Goal: Check status: Check status

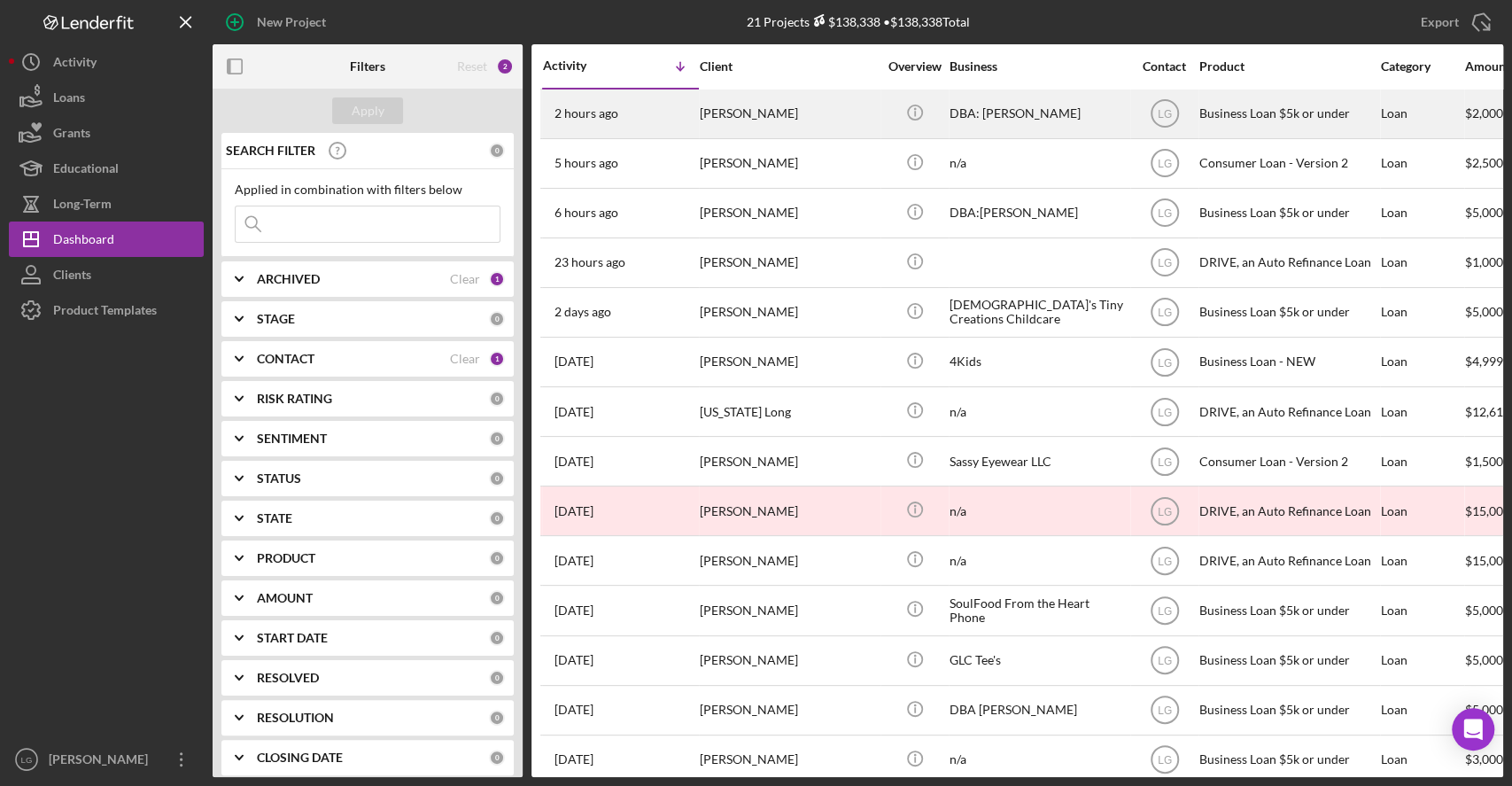
click at [782, 112] on div "[PERSON_NAME]" at bounding box center [789, 114] width 177 height 47
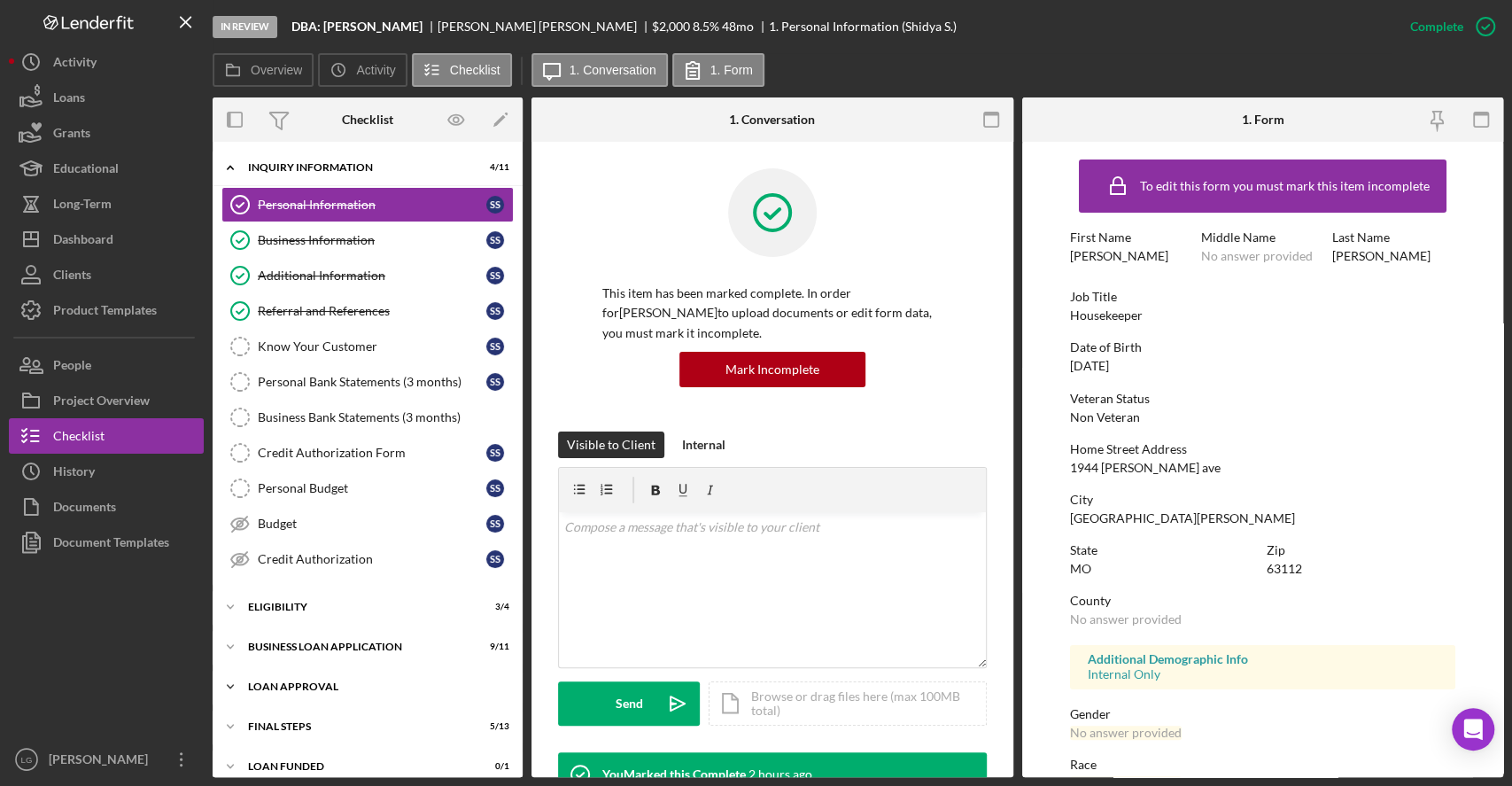
scroll to position [14, 0]
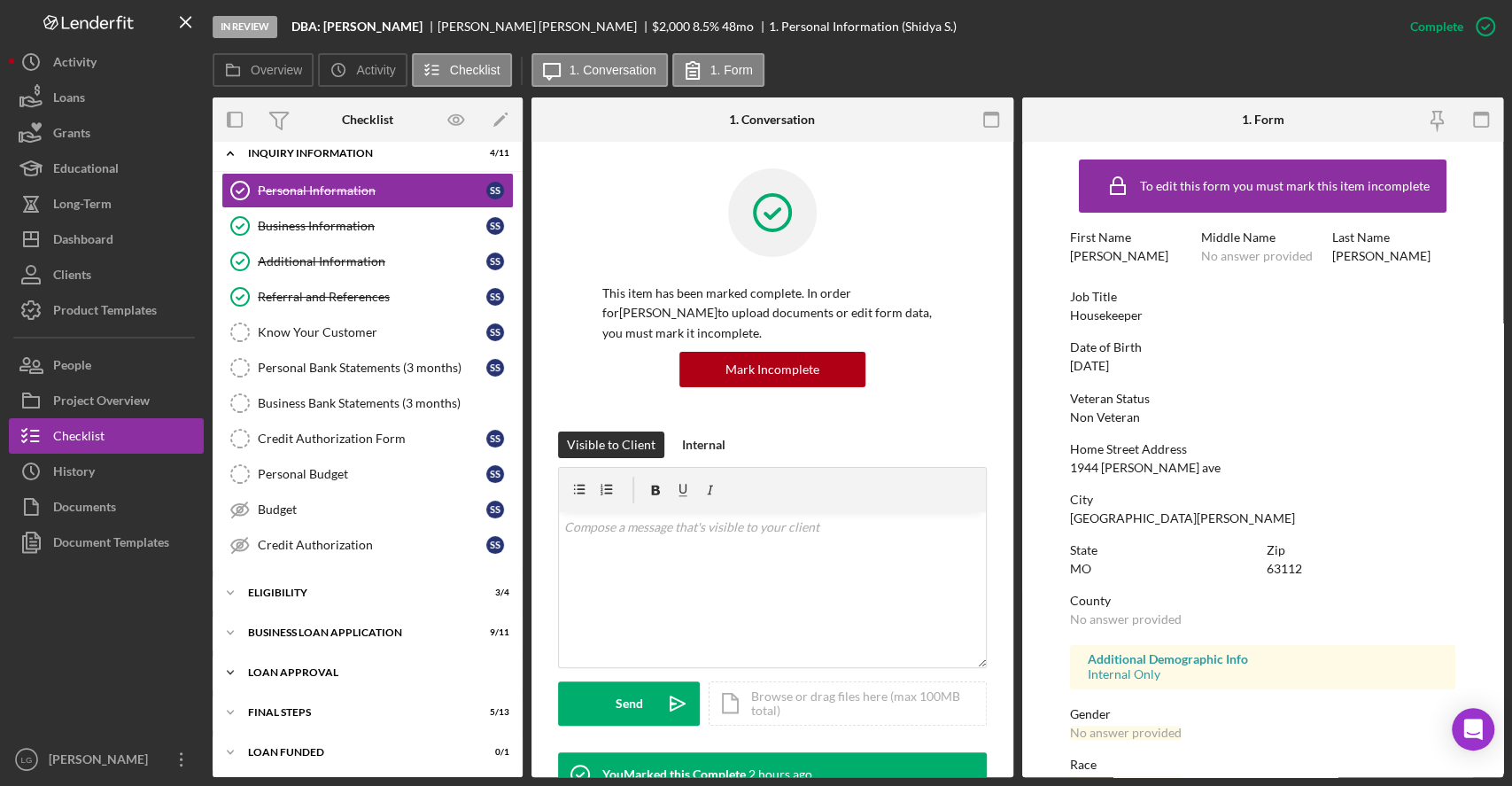
click at [341, 674] on div "Loan Approval" at bounding box center [374, 672] width 253 height 10
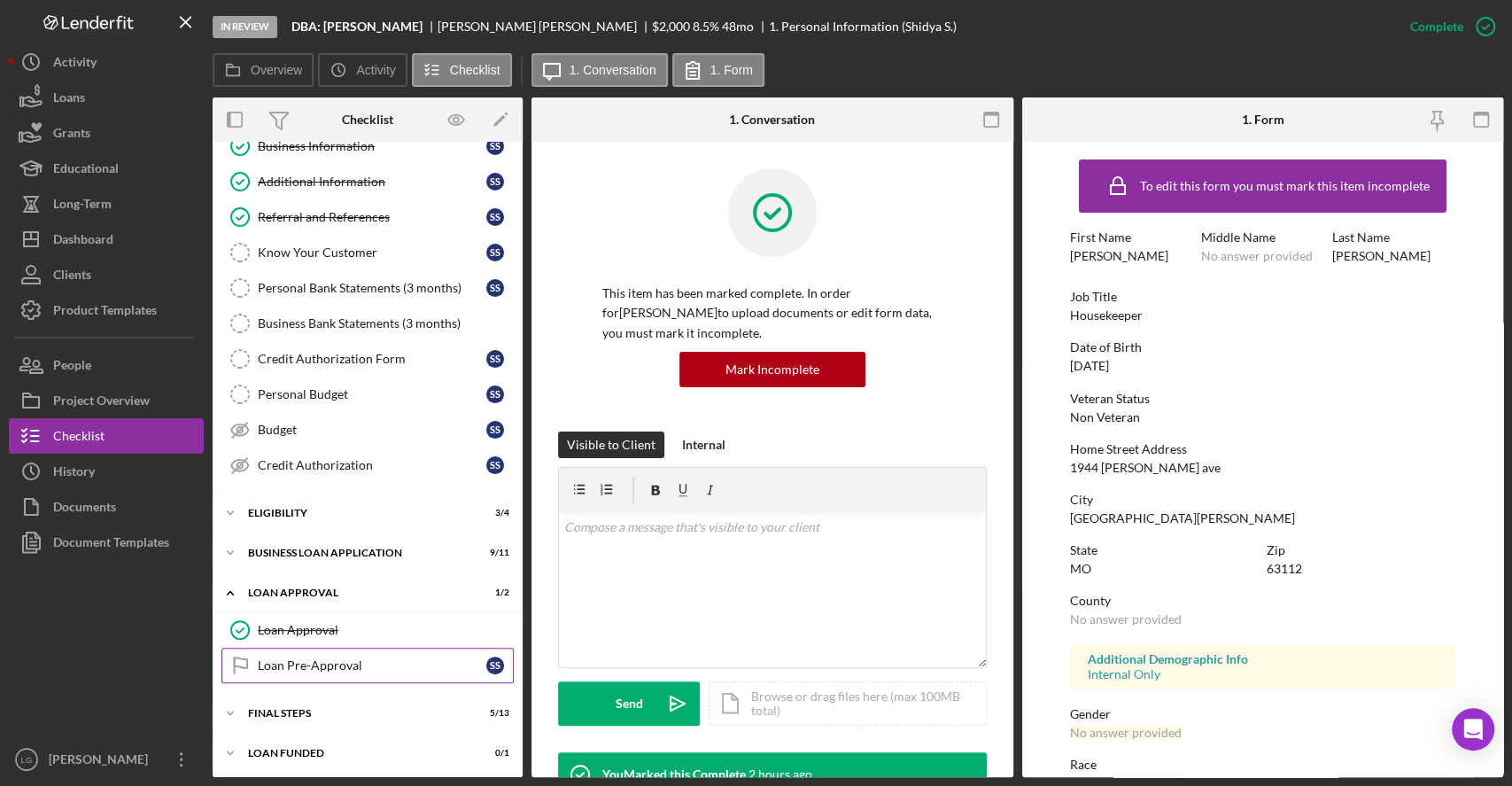
click at [341, 674] on link "Loan Pre-Approval Loan Pre-Approval S S" at bounding box center [367, 666] width 292 height 35
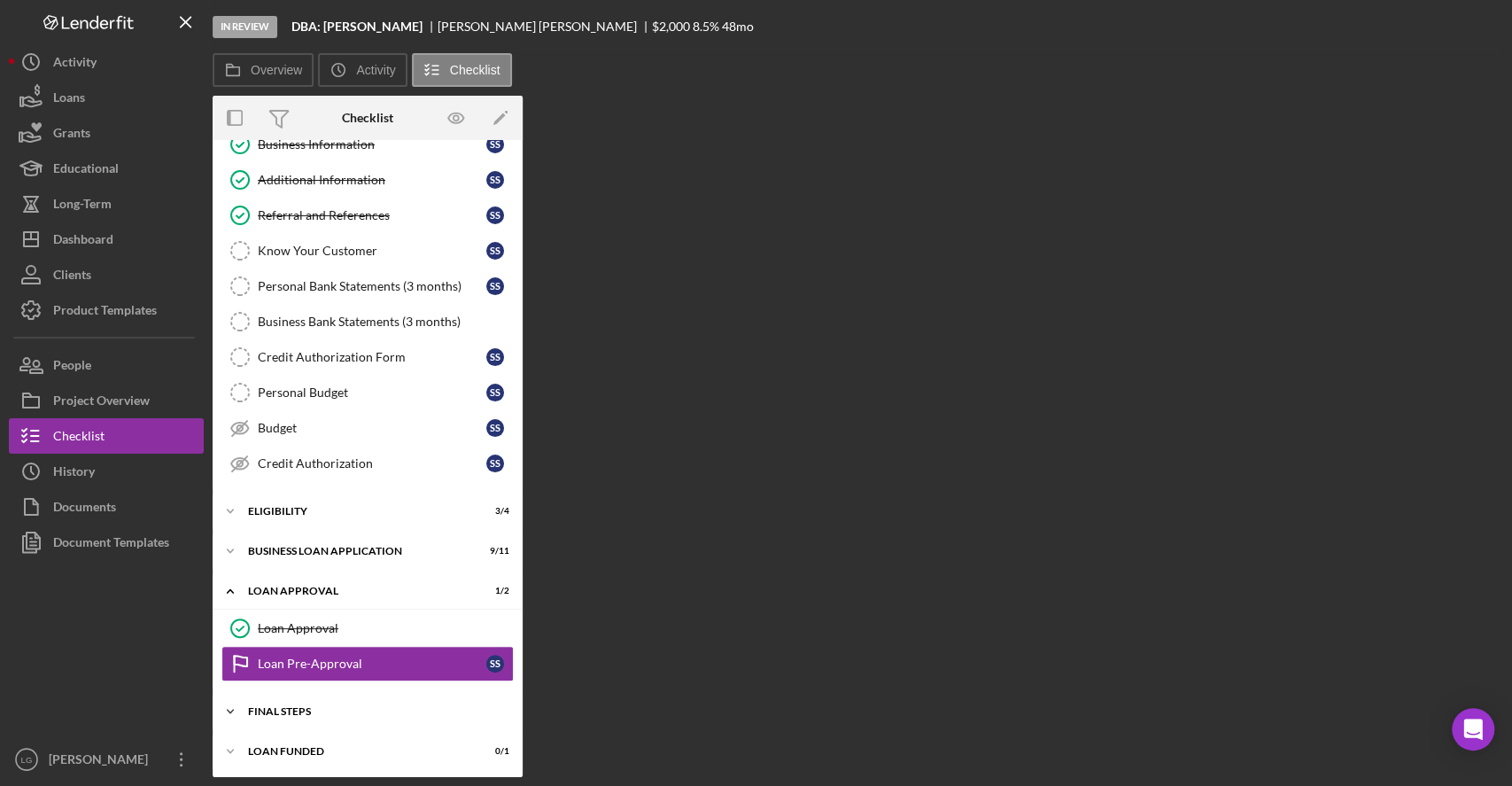
scroll to position [94, 0]
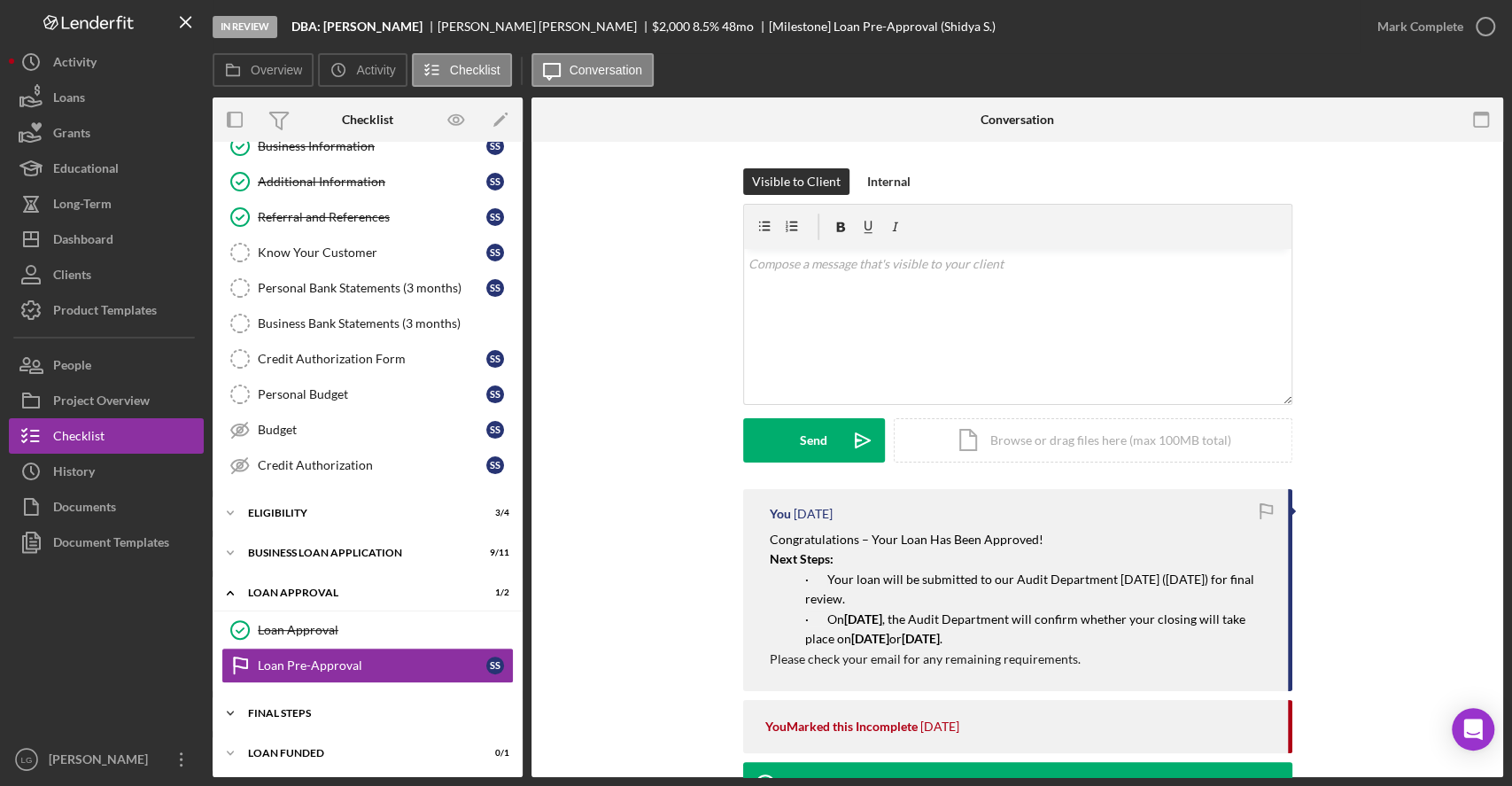
click at [354, 702] on div "Icon/Expander Final Steps 5 / 13" at bounding box center [368, 713] width 310 height 35
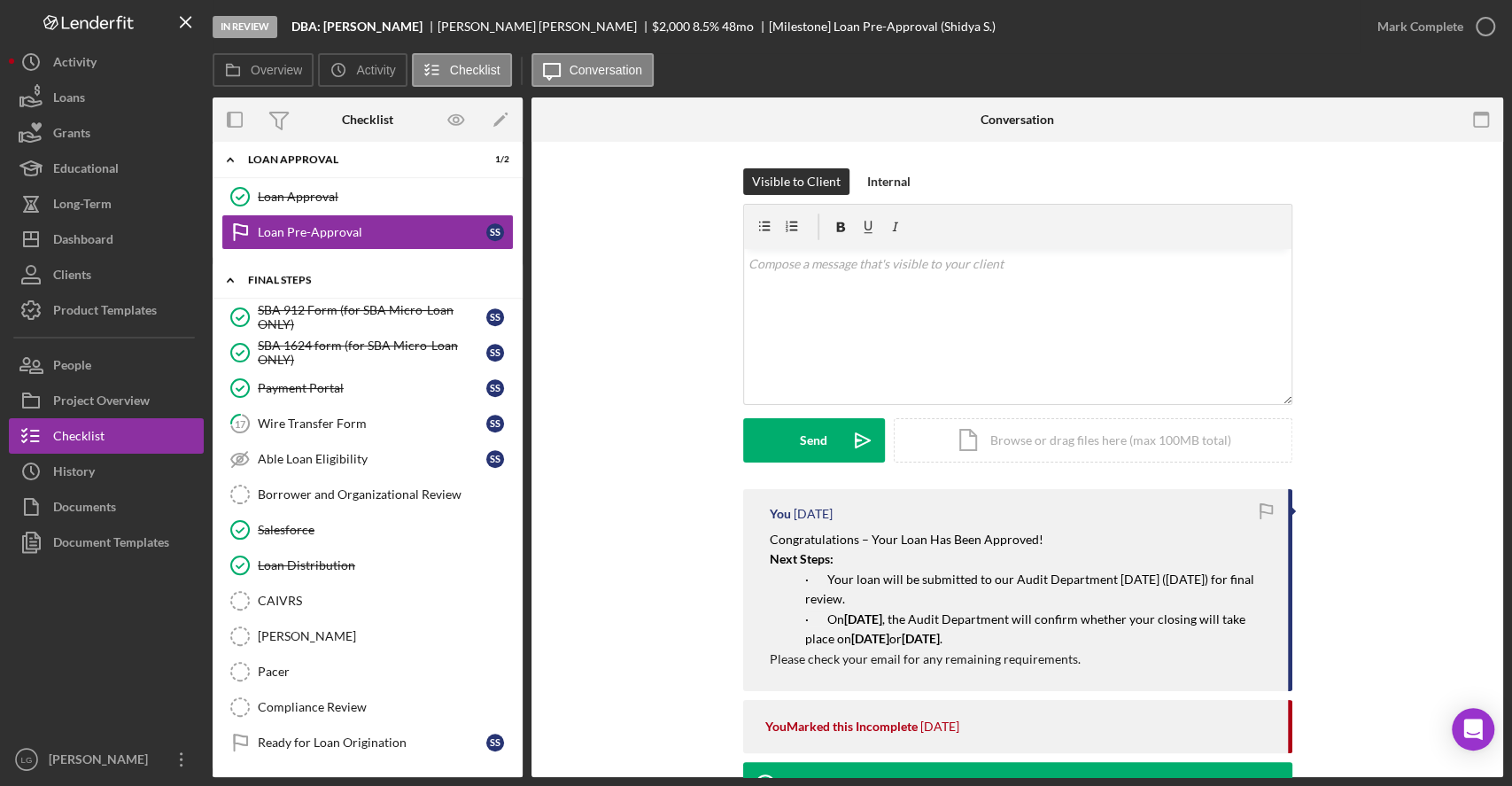
scroll to position [562, 0]
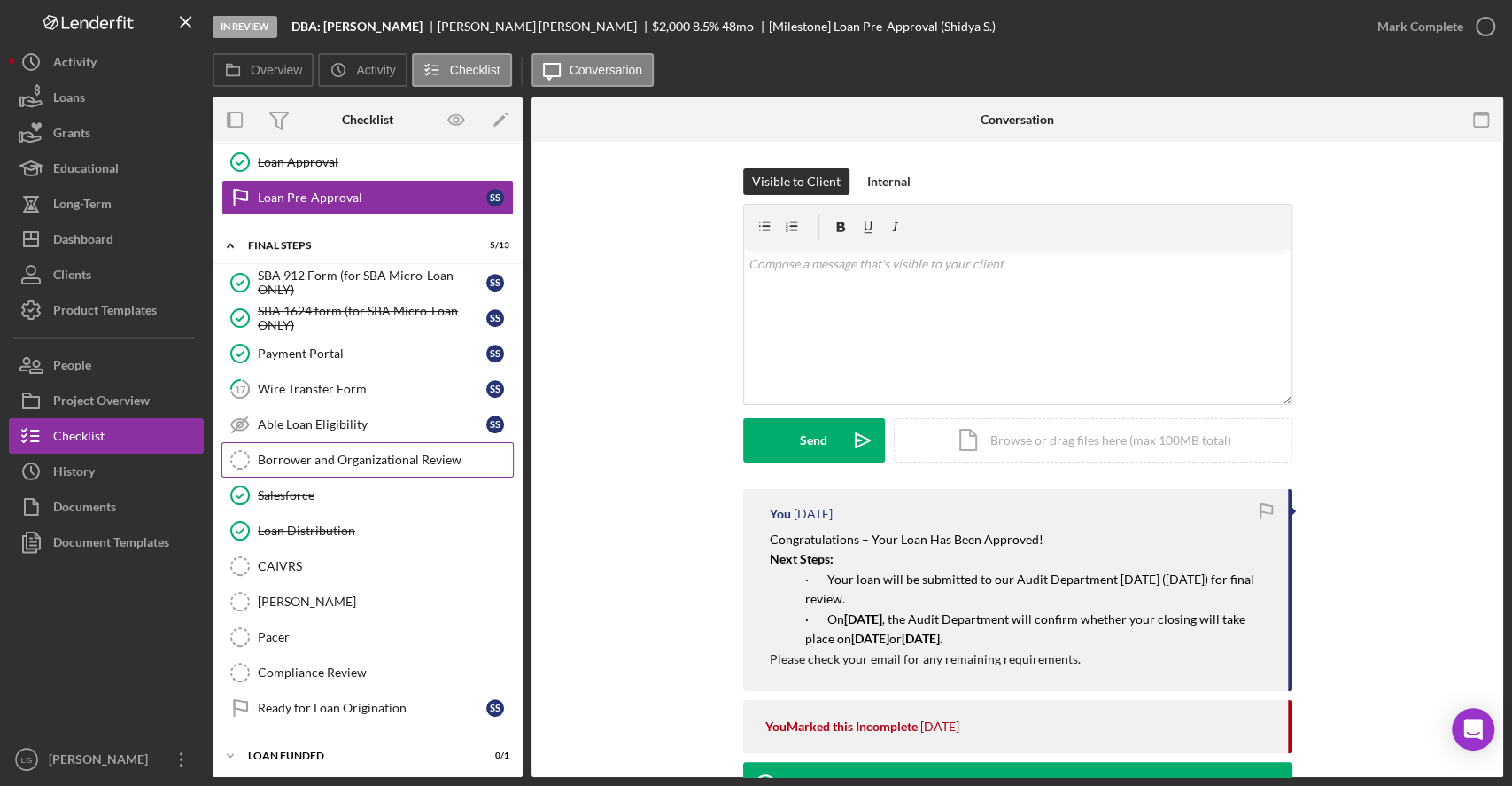
click at [407, 442] on link "Borrower and Organizational Review Borrower and Organizational Review" at bounding box center [367, 460] width 292 height 35
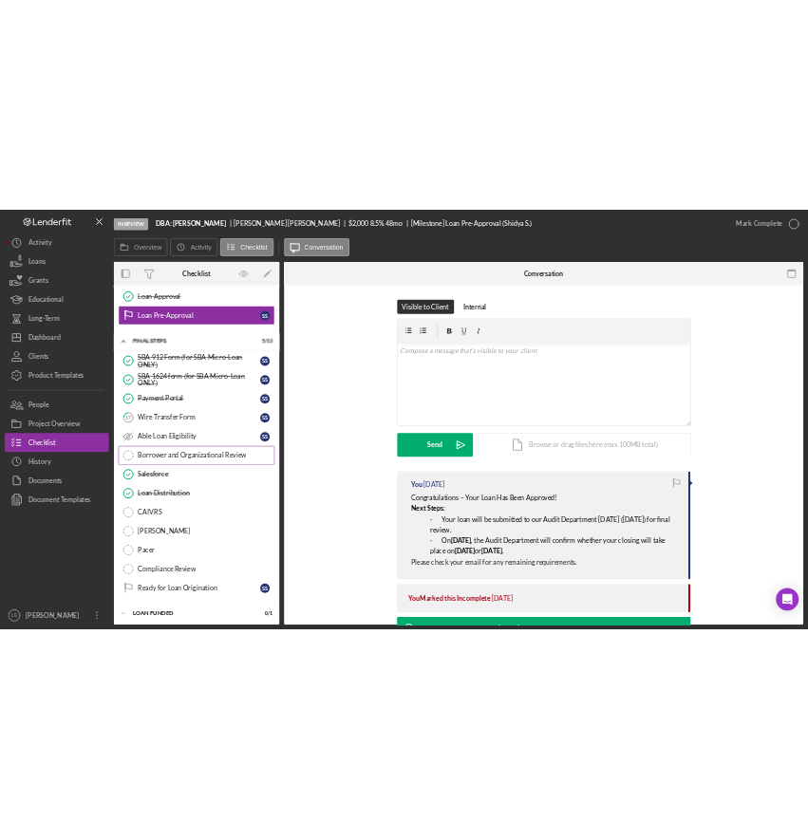
scroll to position [602, 0]
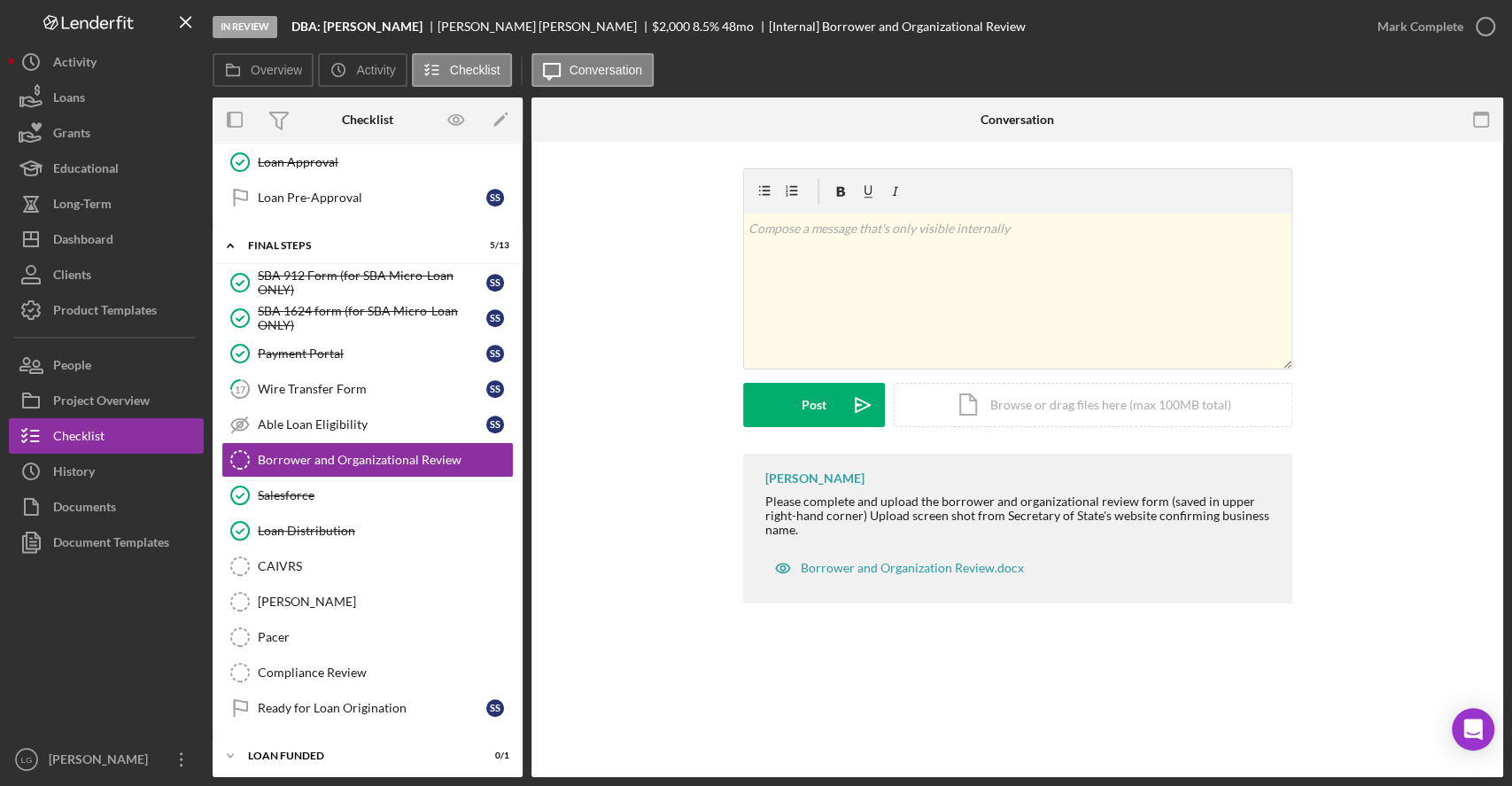
click at [987, 475] on div "[PERSON_NAME] Please complete and upload the borrower and organizational review…" at bounding box center [1017, 528] width 550 height 149
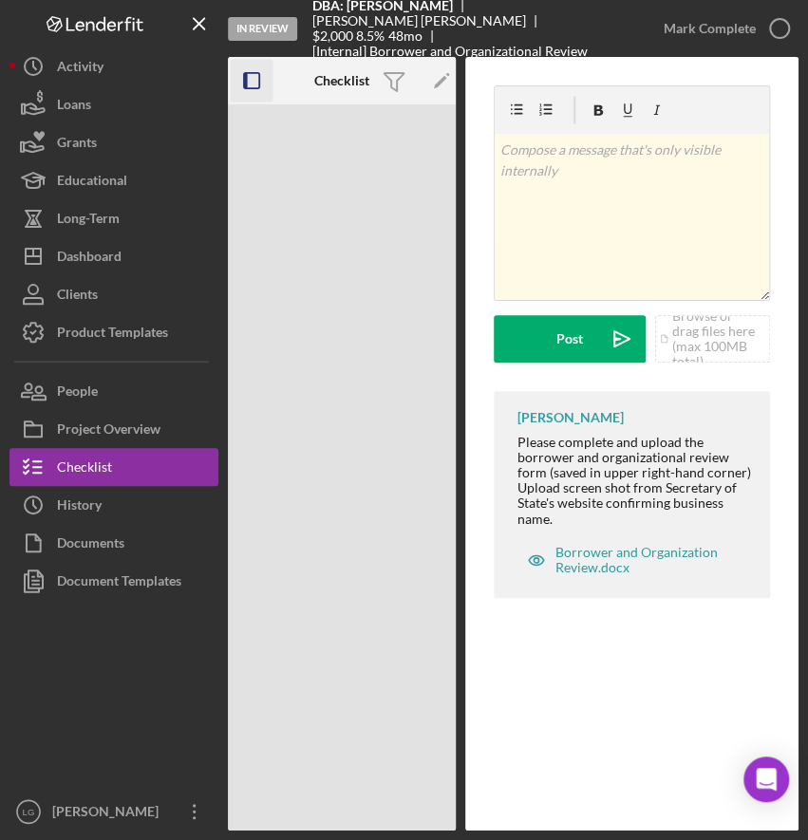
click at [249, 84] on icon "button" at bounding box center [252, 81] width 43 height 43
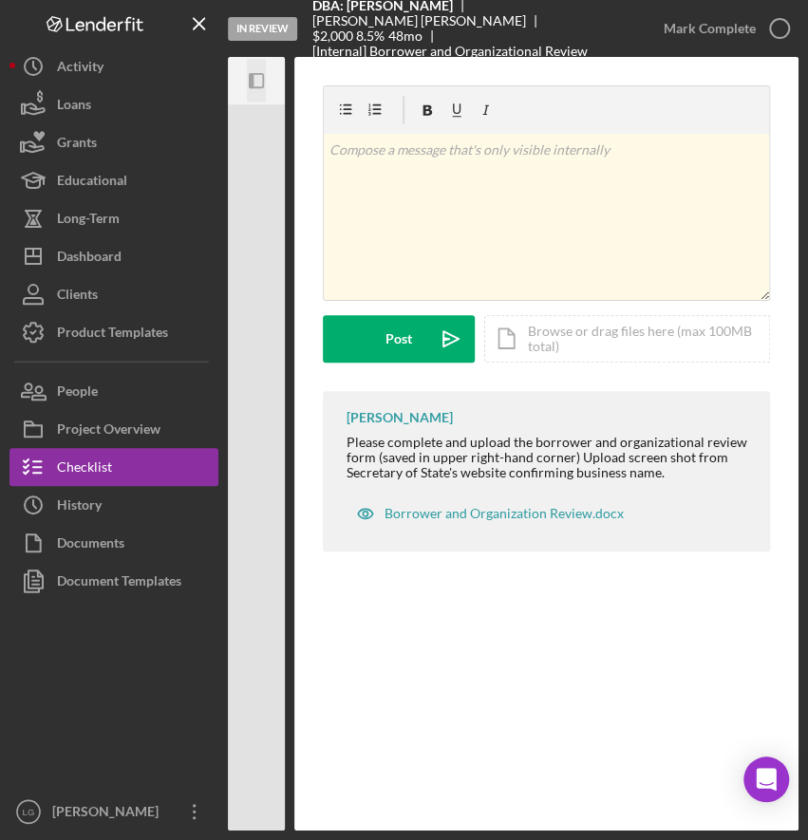
click at [257, 95] on icon "Icon/Panel Side Expand" at bounding box center [256, 81] width 43 height 43
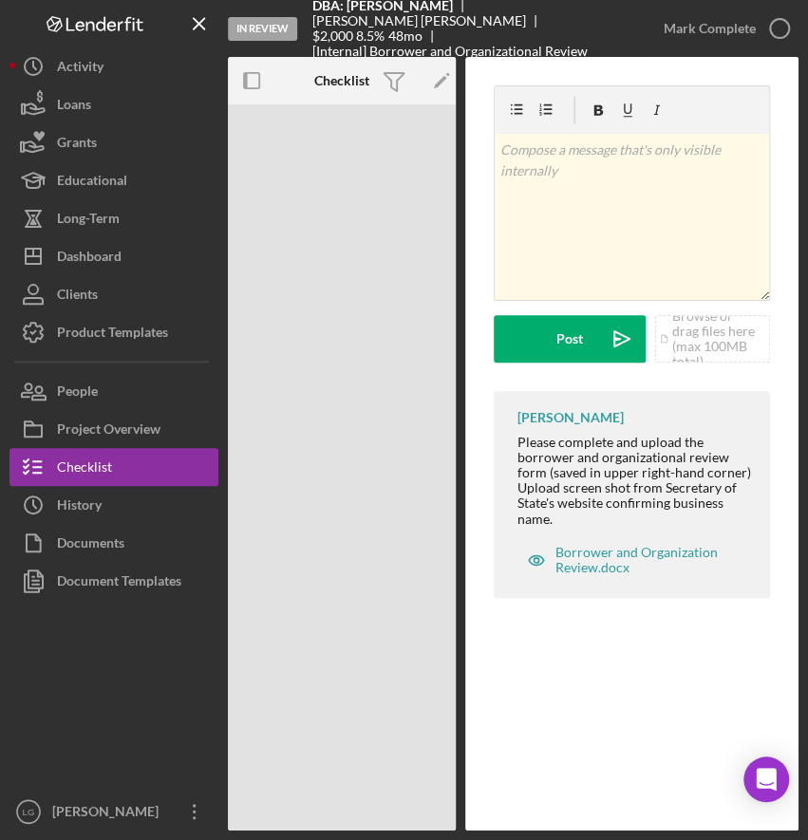
click at [362, 279] on div "In Review DBA: Shidya [PERSON_NAME] Shidya [PERSON_NAME] $2,000 8.5 % 48 mo [In…" at bounding box center [342, 467] width 228 height 726
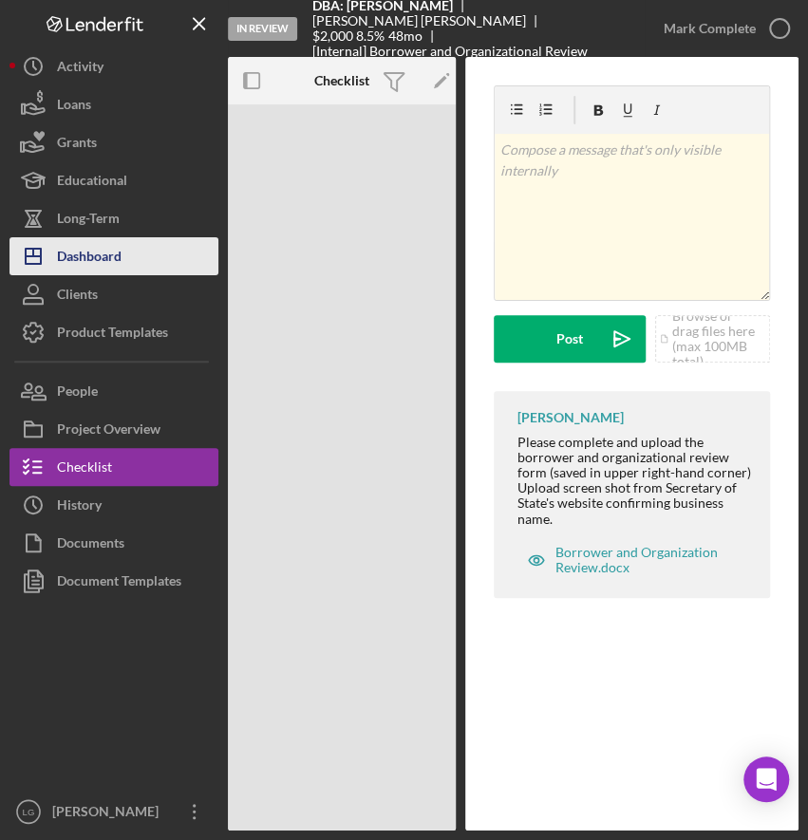
click at [119, 244] on div "Dashboard" at bounding box center [89, 258] width 65 height 43
